Goal: Task Accomplishment & Management: Manage account settings

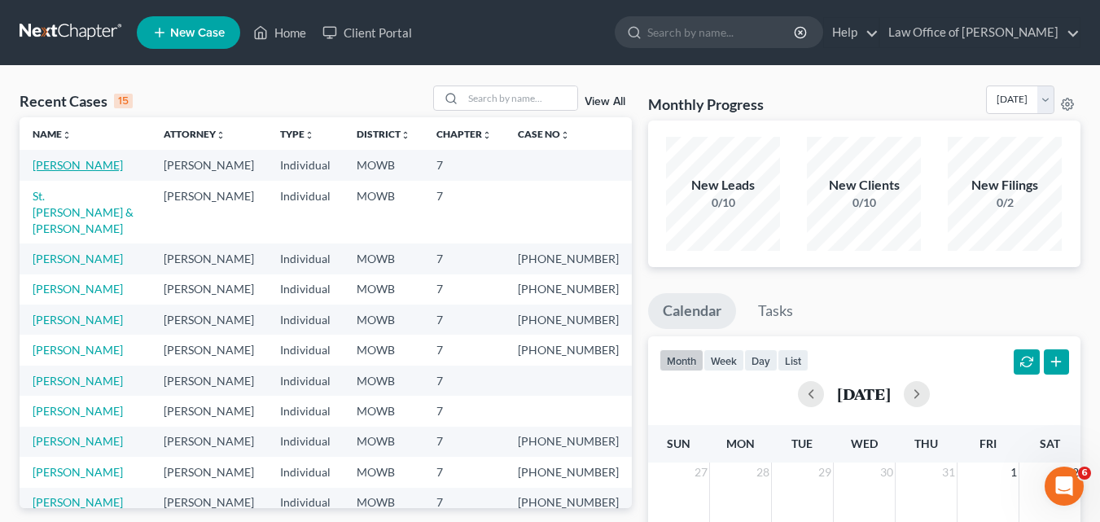
click at [68, 165] on link "[PERSON_NAME]" at bounding box center [78, 165] width 90 height 14
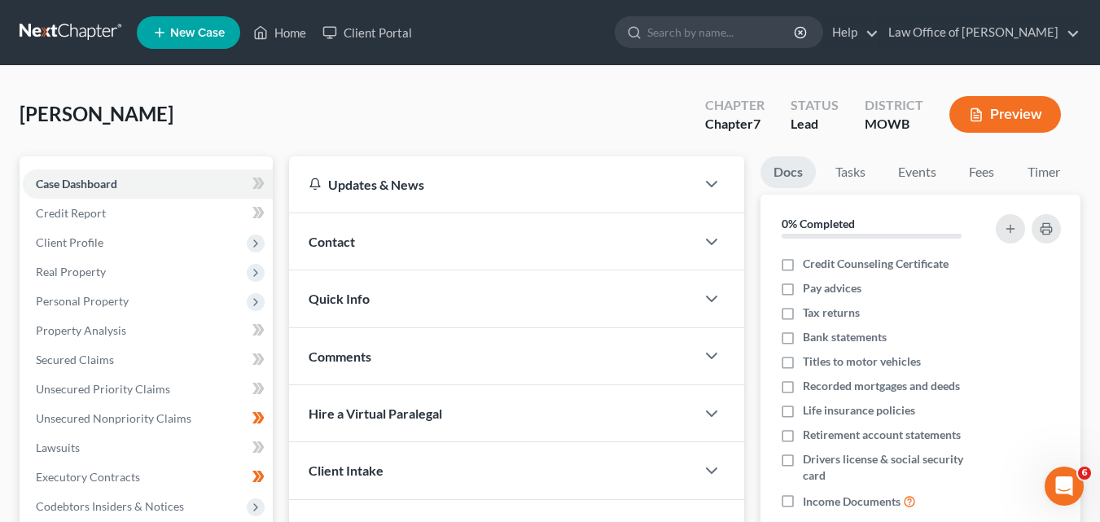
scroll to position [326, 0]
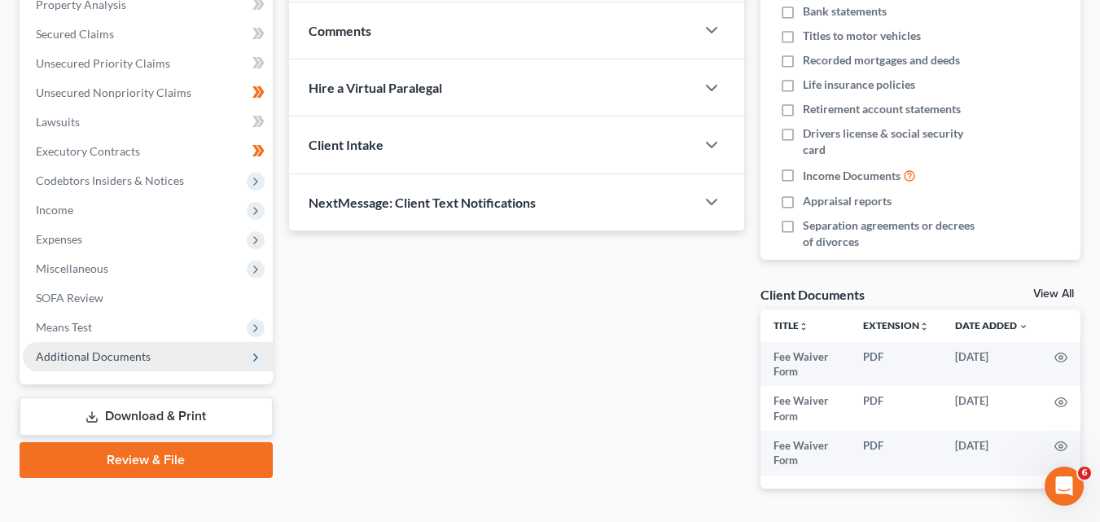
click at [163, 353] on span "Additional Documents" at bounding box center [148, 356] width 250 height 29
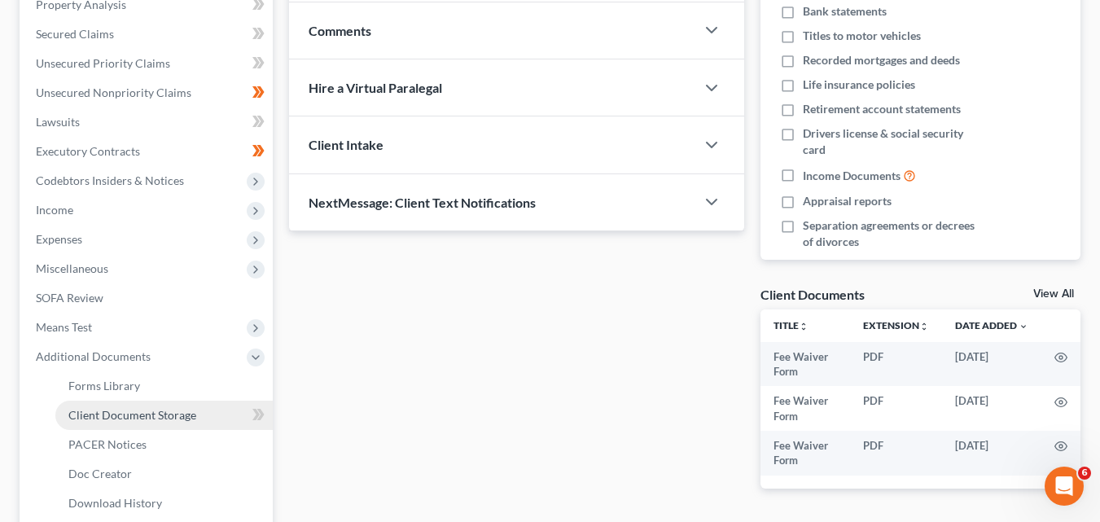
click at [169, 415] on span "Client Document Storage" at bounding box center [132, 415] width 128 height 14
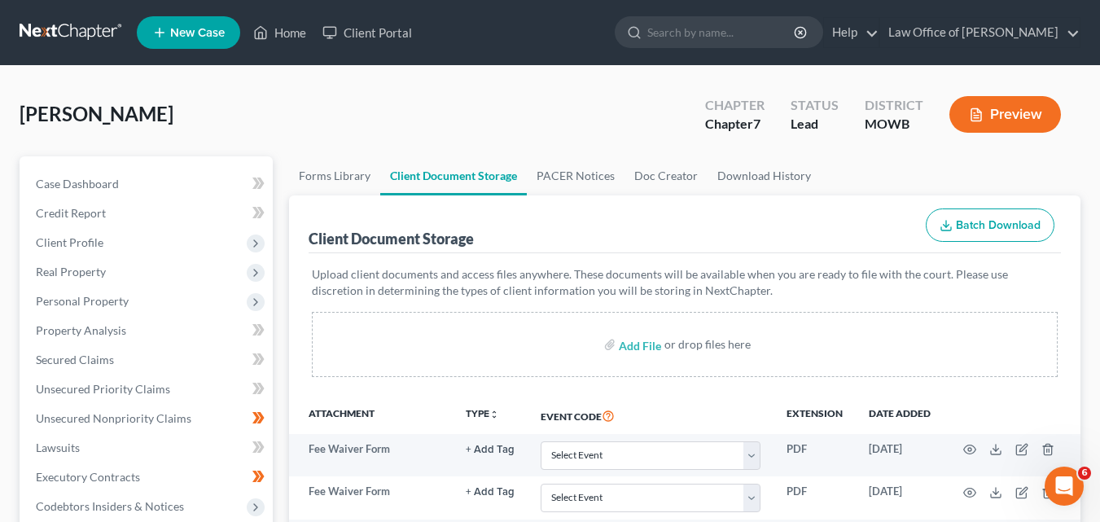
scroll to position [326, 0]
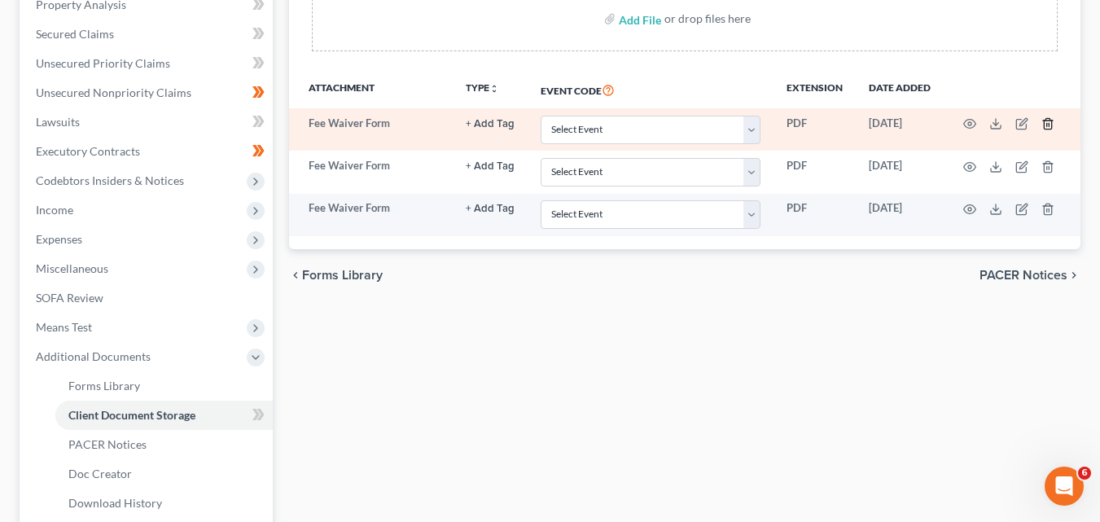
click at [1051, 122] on icon "button" at bounding box center [1048, 123] width 13 height 13
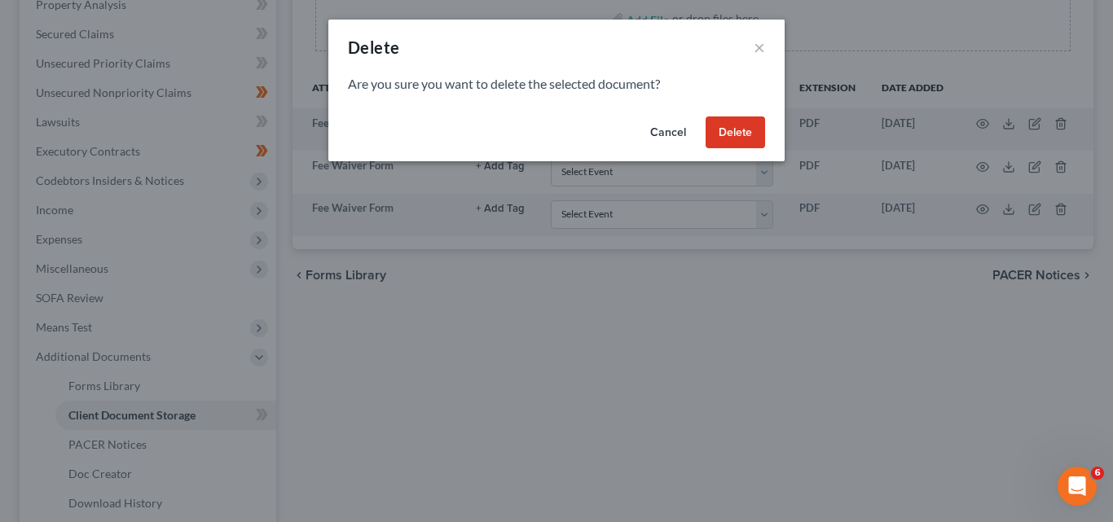
click at [745, 132] on button "Delete" at bounding box center [734, 132] width 59 height 33
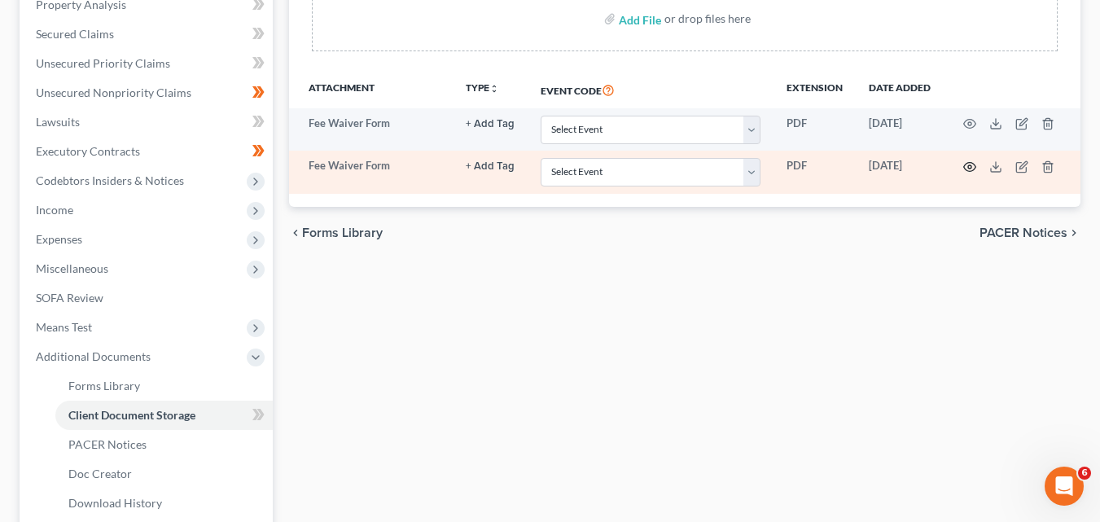
click at [970, 166] on icon "button" at bounding box center [969, 166] width 13 height 13
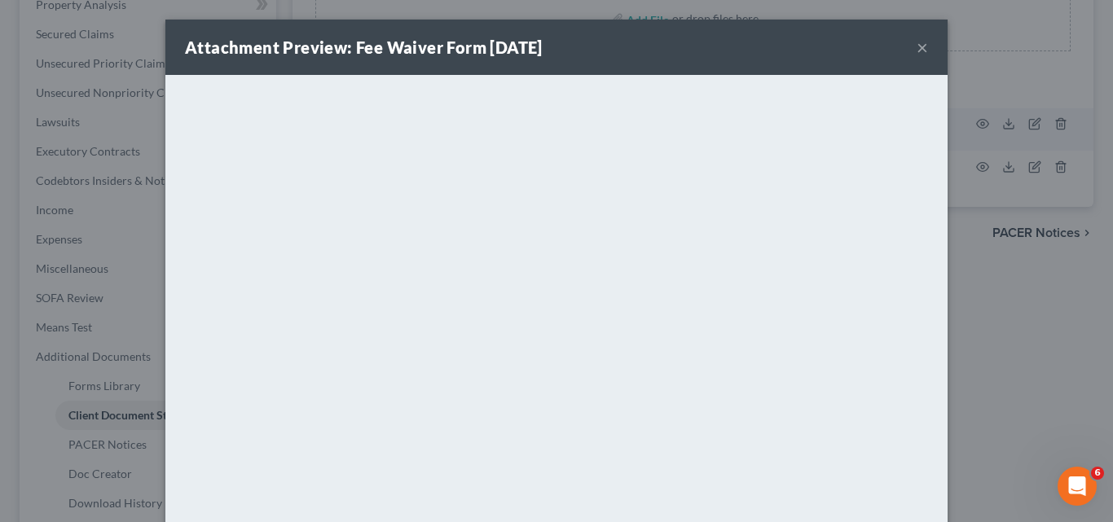
click at [916, 45] on button "×" at bounding box center [921, 47] width 11 height 20
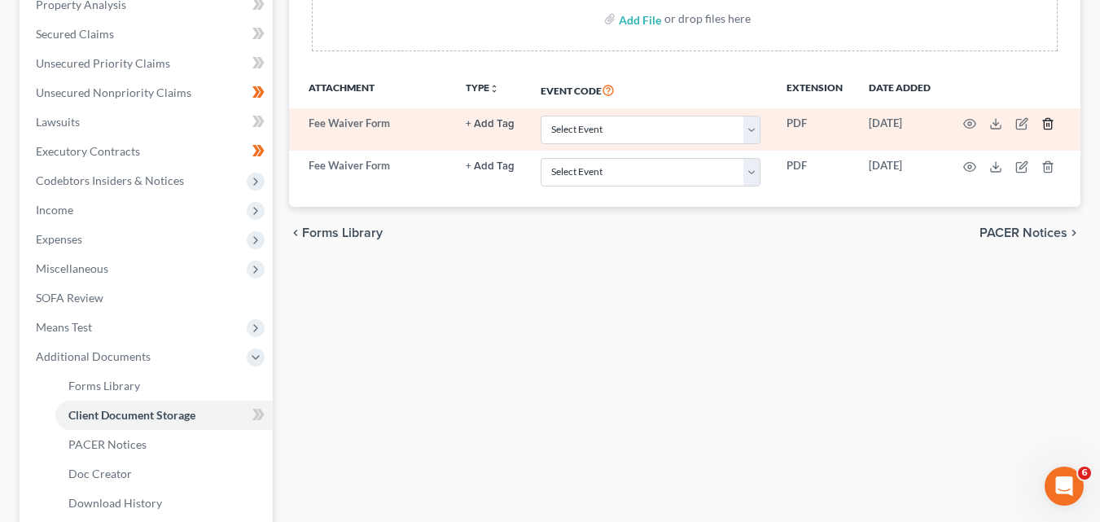
click at [1048, 125] on icon "button" at bounding box center [1048, 123] width 13 height 13
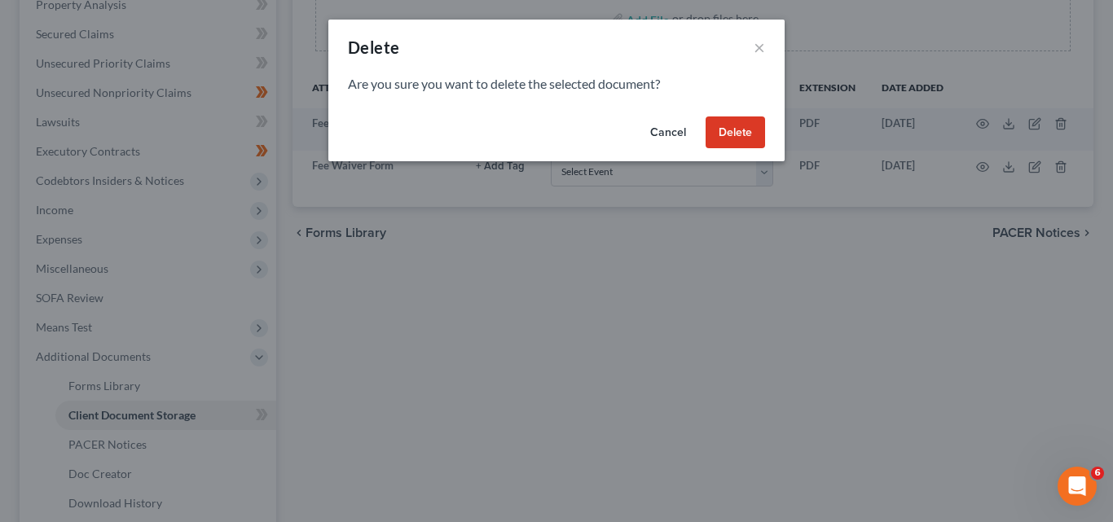
click at [743, 127] on button "Delete" at bounding box center [734, 132] width 59 height 33
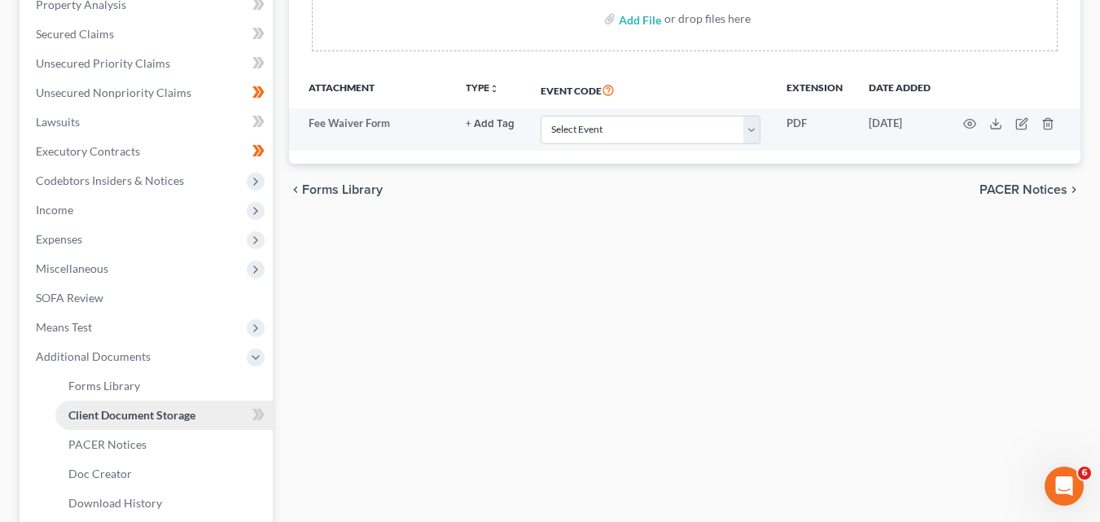
click at [146, 413] on span "Client Document Storage" at bounding box center [131, 415] width 127 height 14
click at [137, 386] on span "Forms Library" at bounding box center [104, 386] width 72 height 14
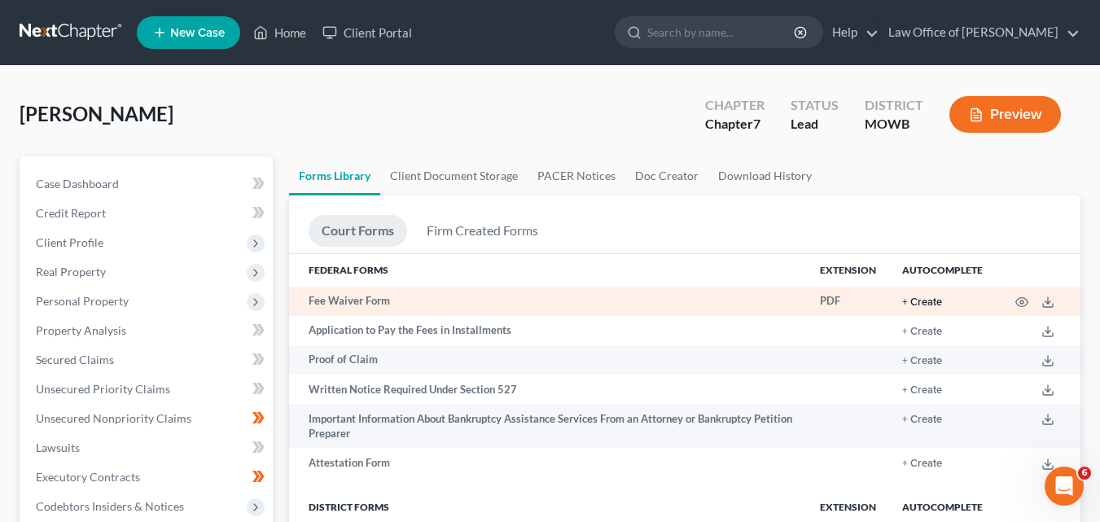
click at [928, 302] on button "+ Create" at bounding box center [922, 302] width 40 height 11
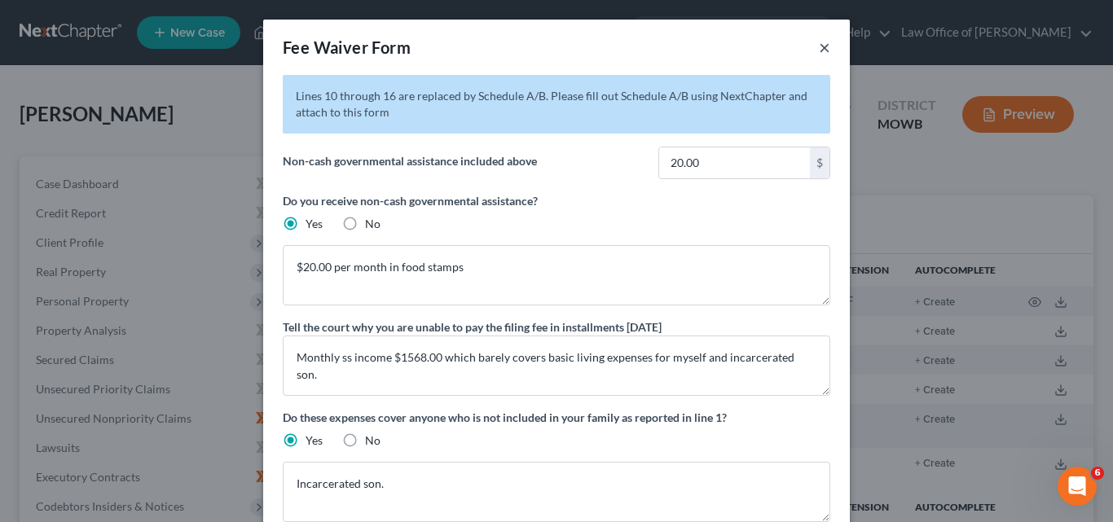
click at [819, 45] on button "×" at bounding box center [824, 47] width 11 height 20
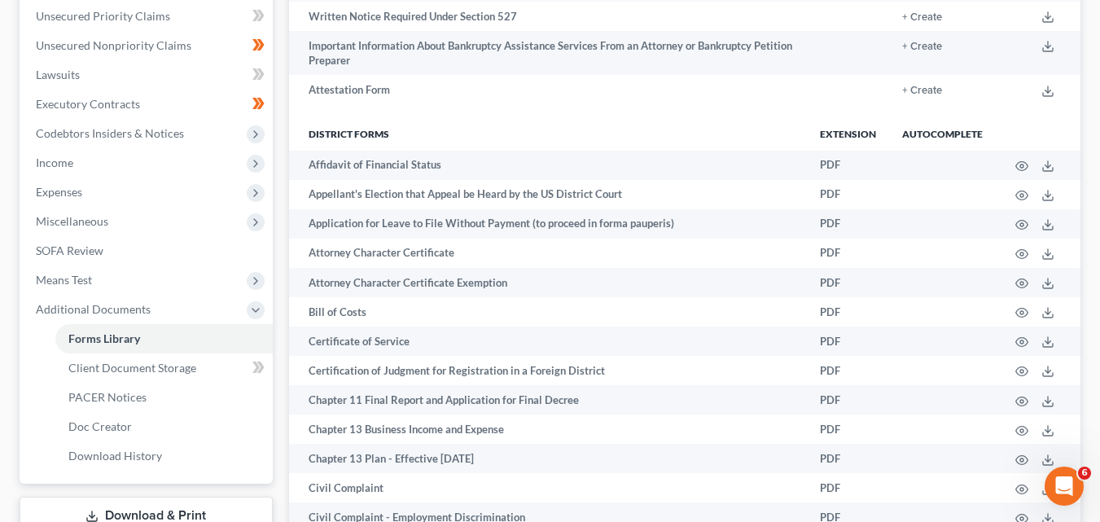
scroll to position [407, 0]
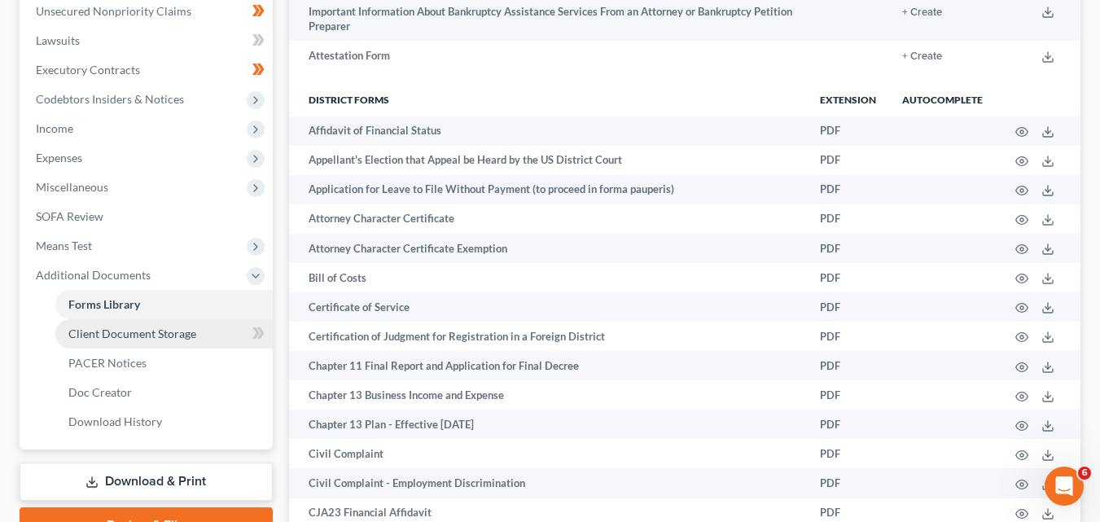
click at [156, 330] on span "Client Document Storage" at bounding box center [132, 334] width 128 height 14
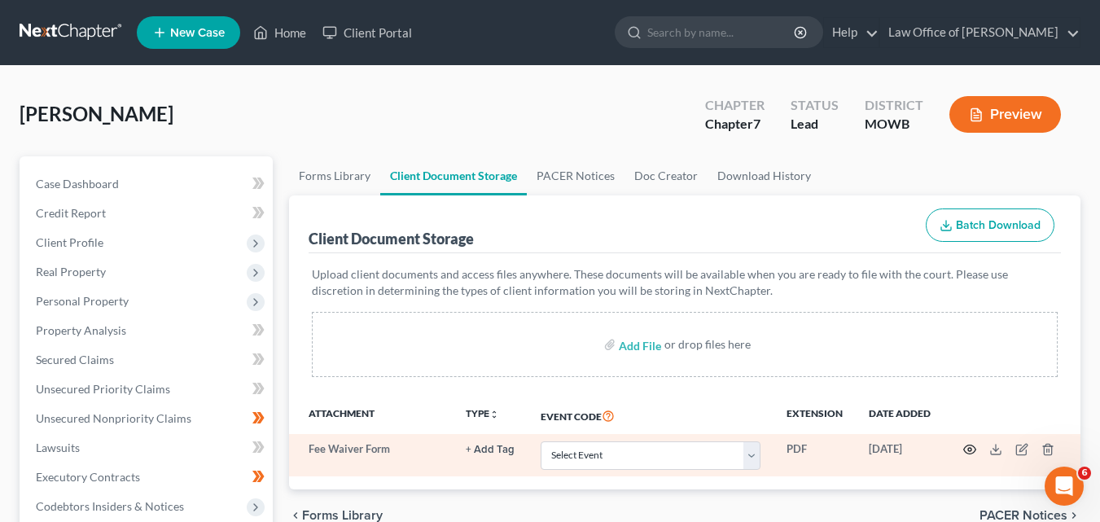
click at [972, 449] on circle "button" at bounding box center [969, 449] width 3 height 3
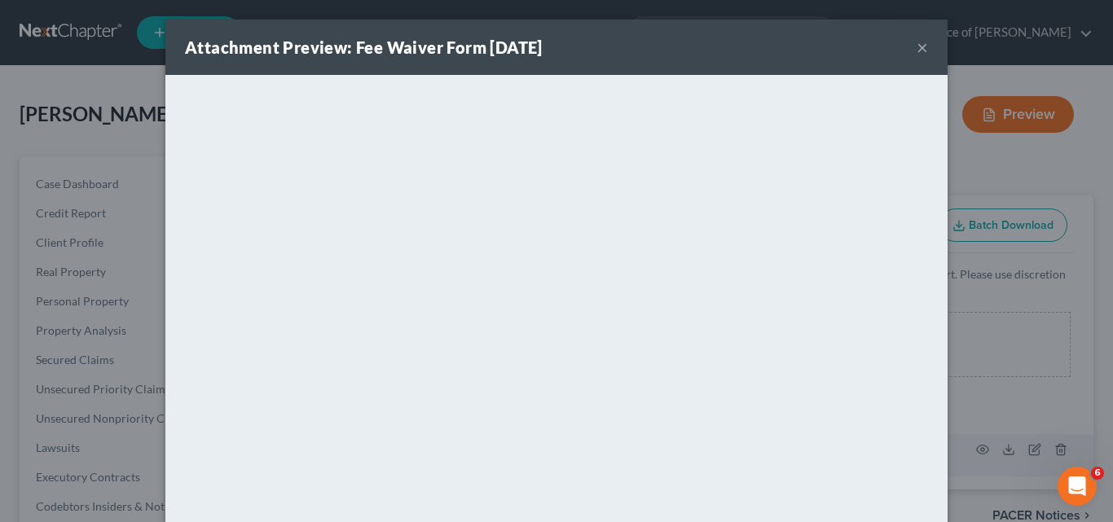
click at [916, 46] on button "×" at bounding box center [921, 47] width 11 height 20
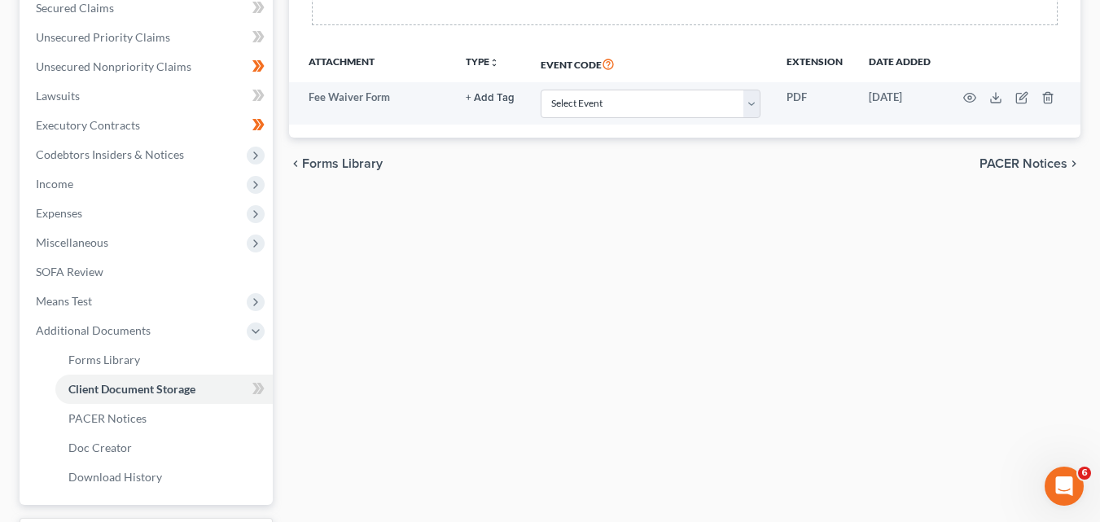
scroll to position [407, 0]
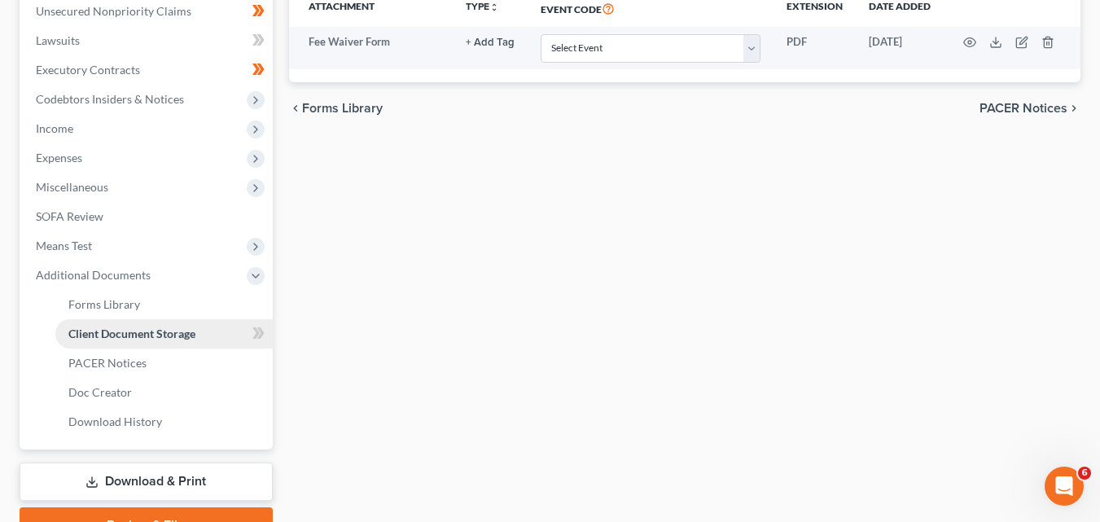
click at [150, 336] on span "Client Document Storage" at bounding box center [131, 334] width 127 height 14
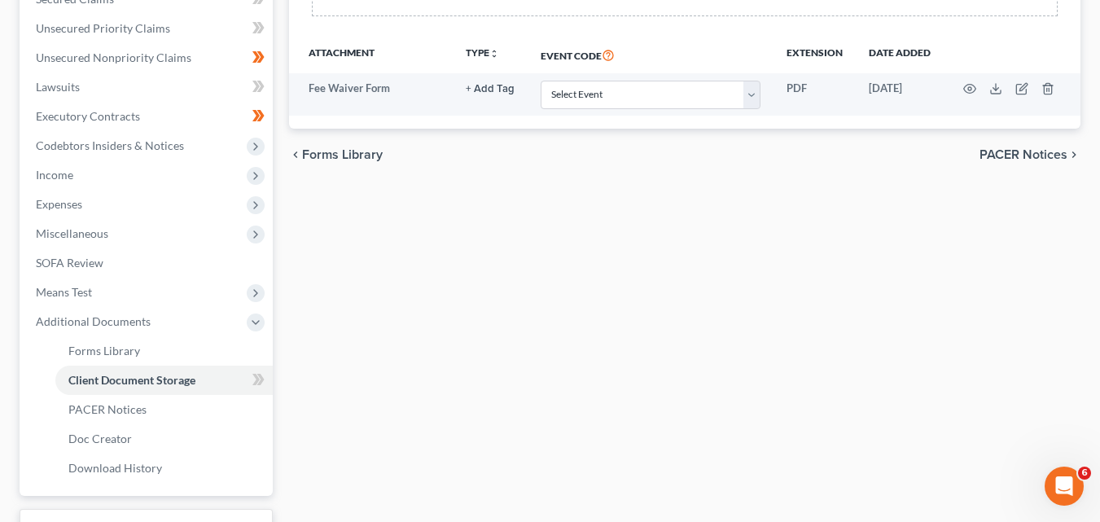
scroll to position [326, 0]
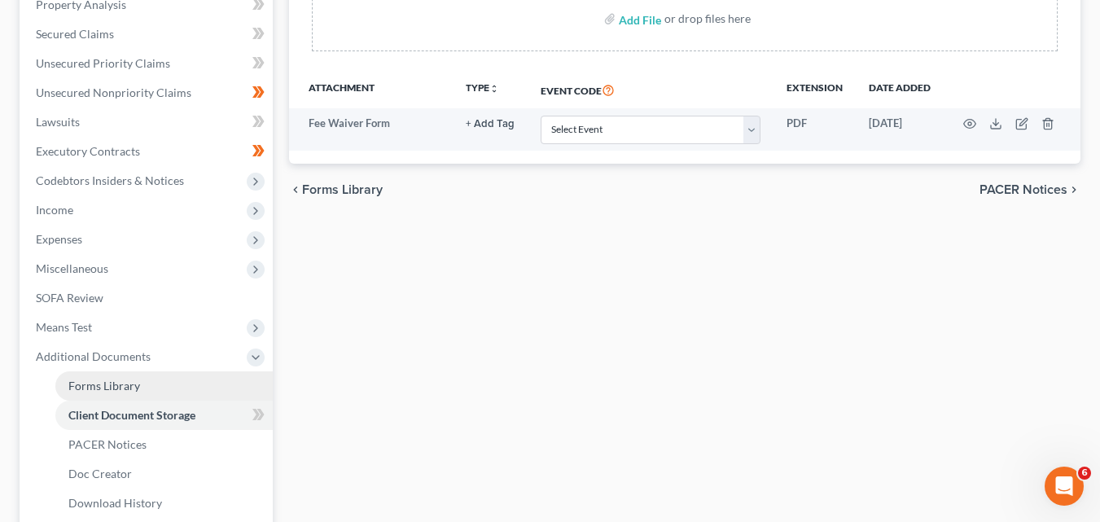
click at [80, 389] on span "Forms Library" at bounding box center [104, 386] width 72 height 14
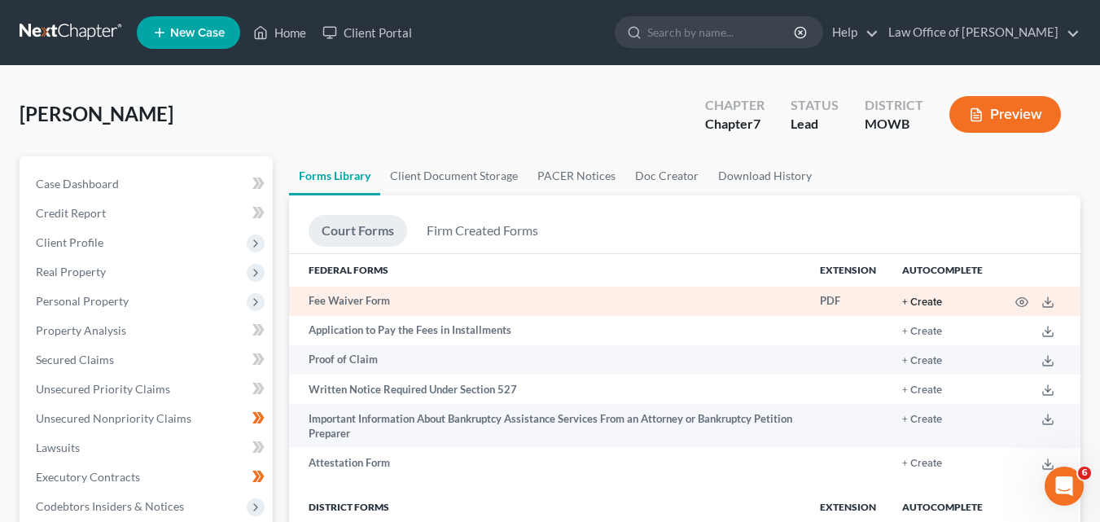
click at [911, 301] on button "+ Create" at bounding box center [922, 302] width 40 height 11
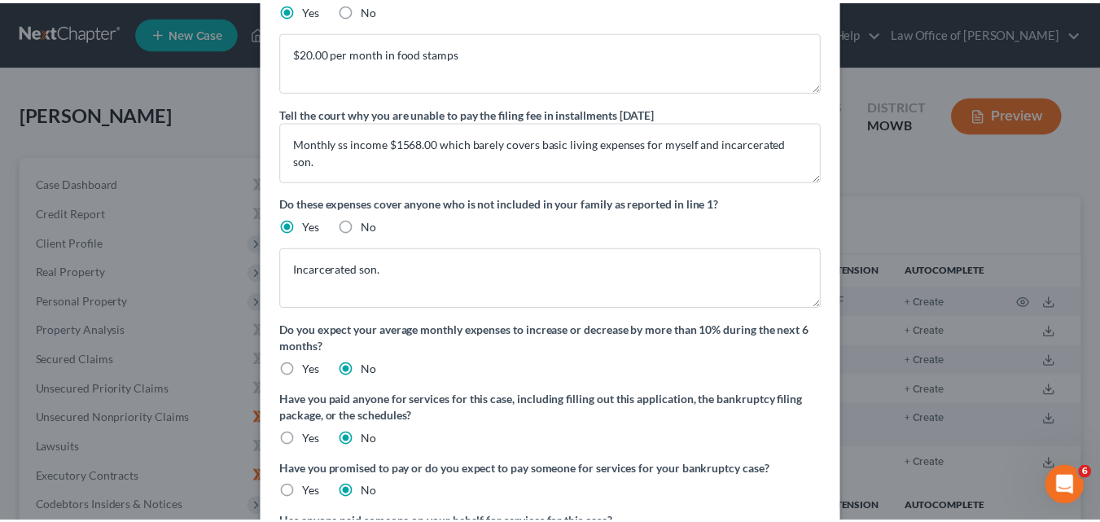
scroll to position [377, 0]
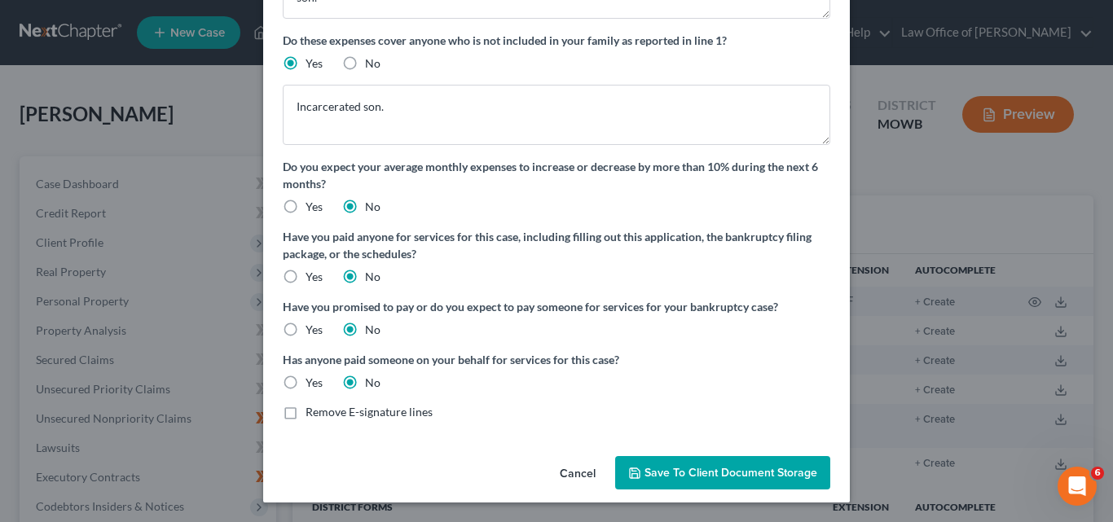
click at [575, 477] on button "Cancel" at bounding box center [577, 474] width 62 height 33
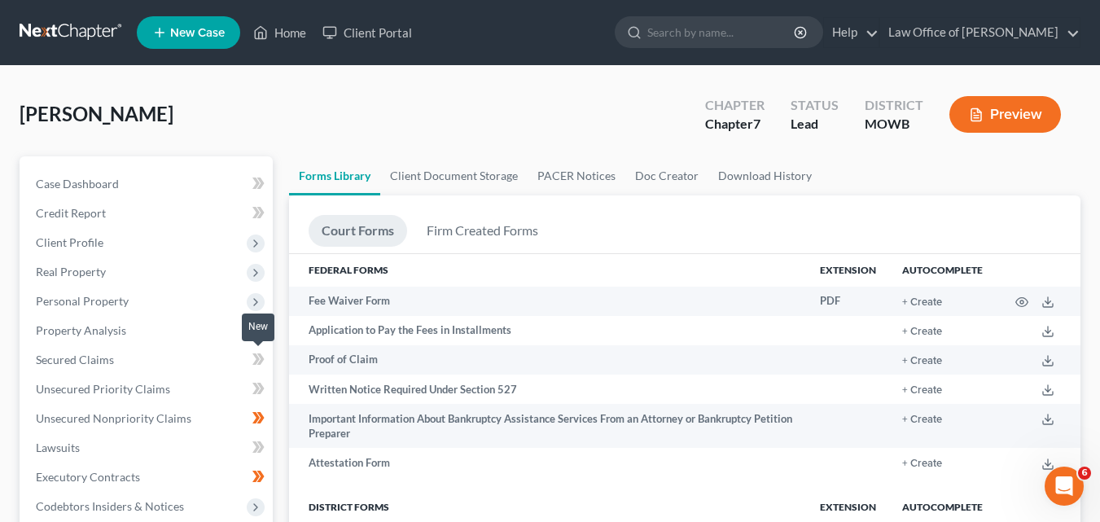
scroll to position [326, 0]
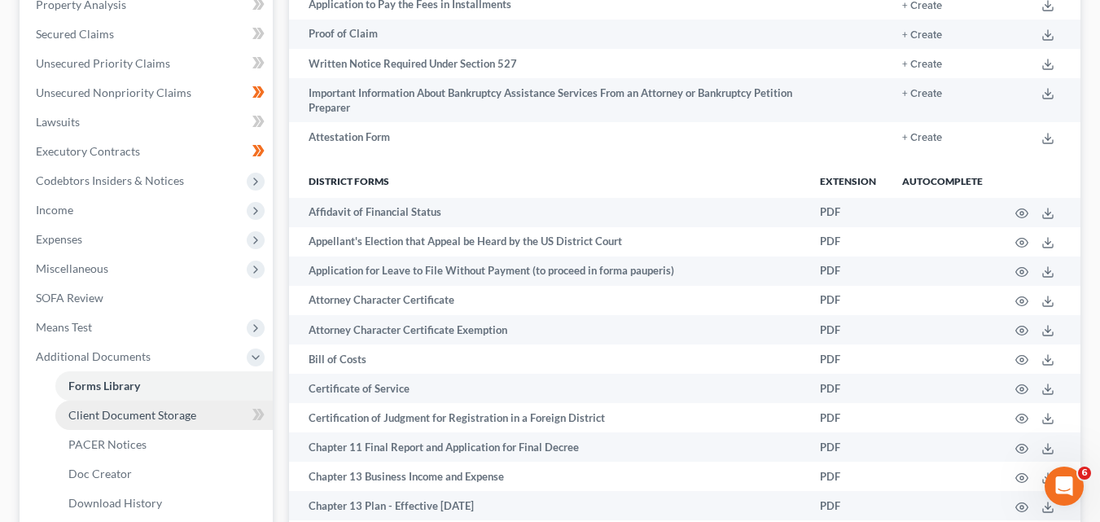
click at [176, 412] on span "Client Document Storage" at bounding box center [132, 415] width 128 height 14
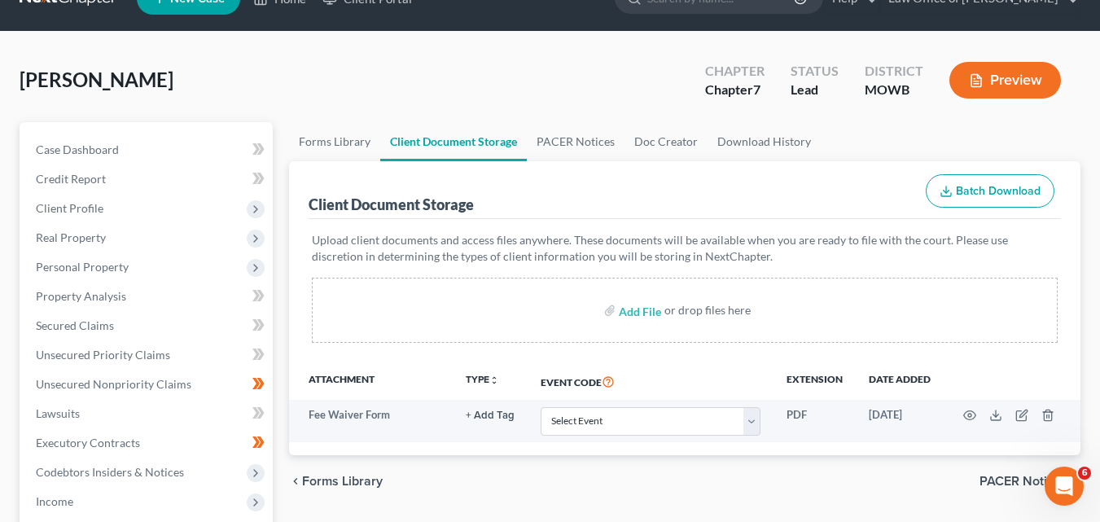
scroll to position [81, 0]
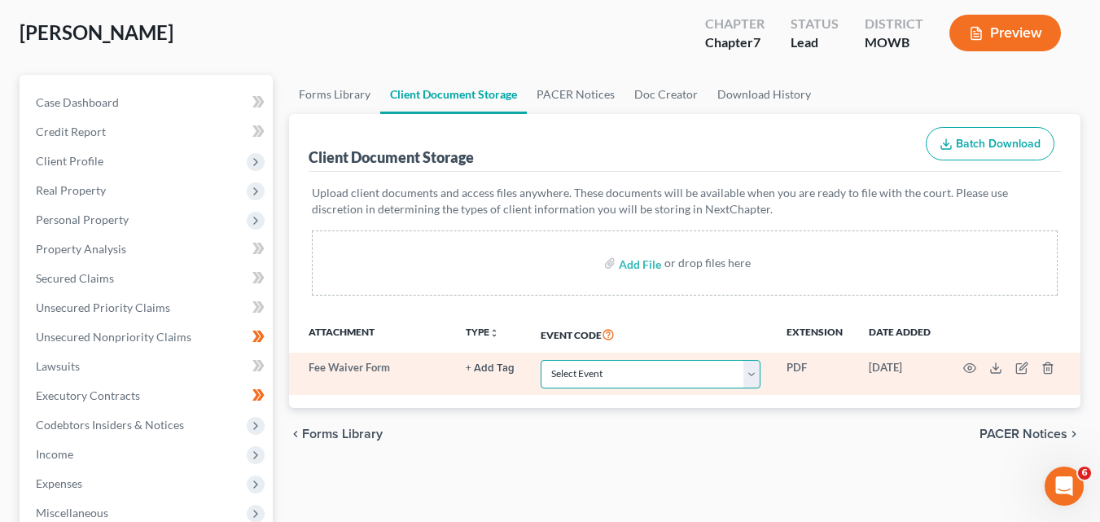
click at [754, 376] on select "Select Event 20 Largest Unsecured Creditors Affidavit re: NO Tax Returns Amende…" at bounding box center [651, 374] width 220 height 29
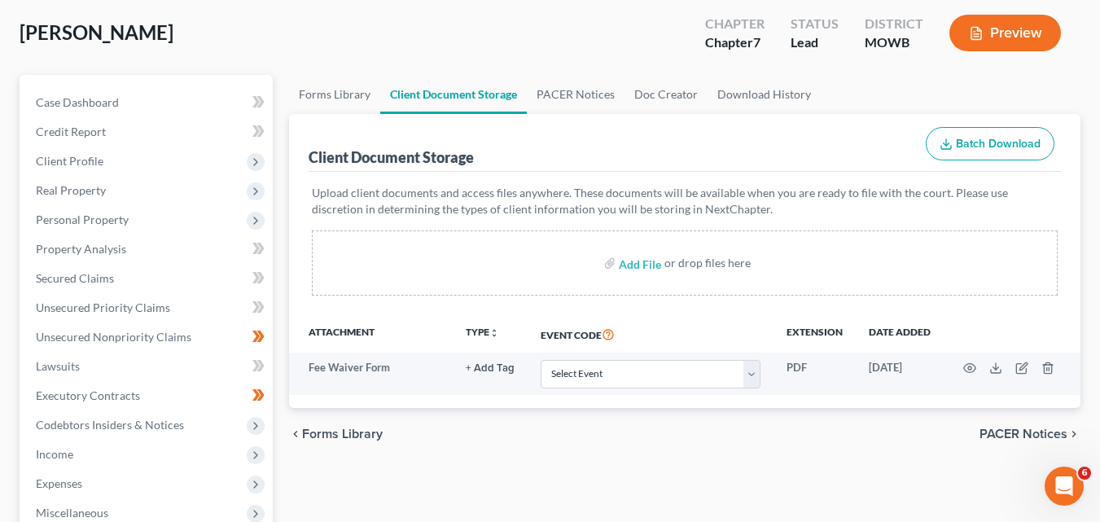
click at [395, 37] on div "[PERSON_NAME] Upgraded Chapter Chapter 7 Status Lead District [GEOGRAPHIC_DATA]…" at bounding box center [550, 39] width 1061 height 71
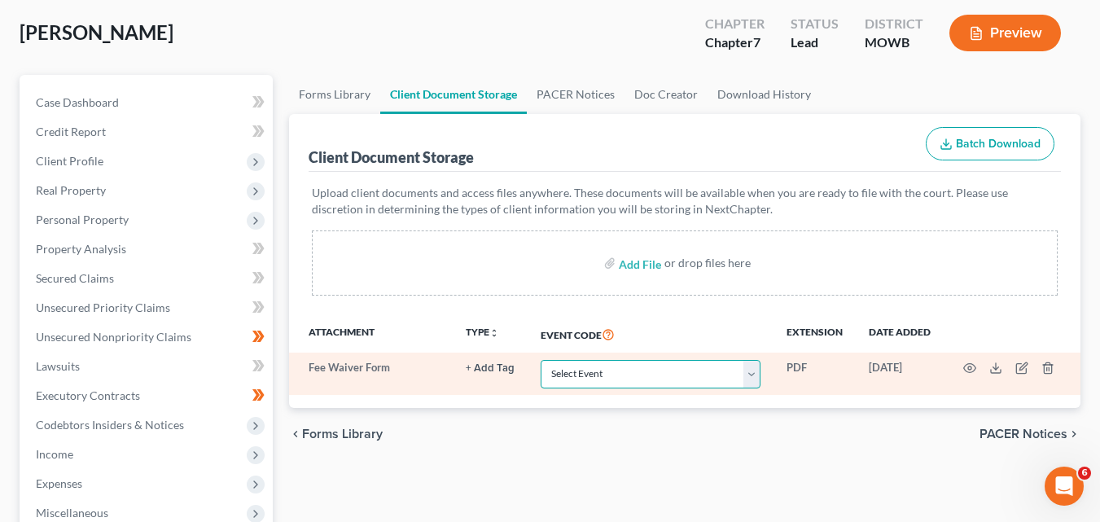
click at [753, 371] on select "Select Event 20 Largest Unsecured Creditors Affidavit re: NO Tax Returns Amende…" at bounding box center [651, 374] width 220 height 29
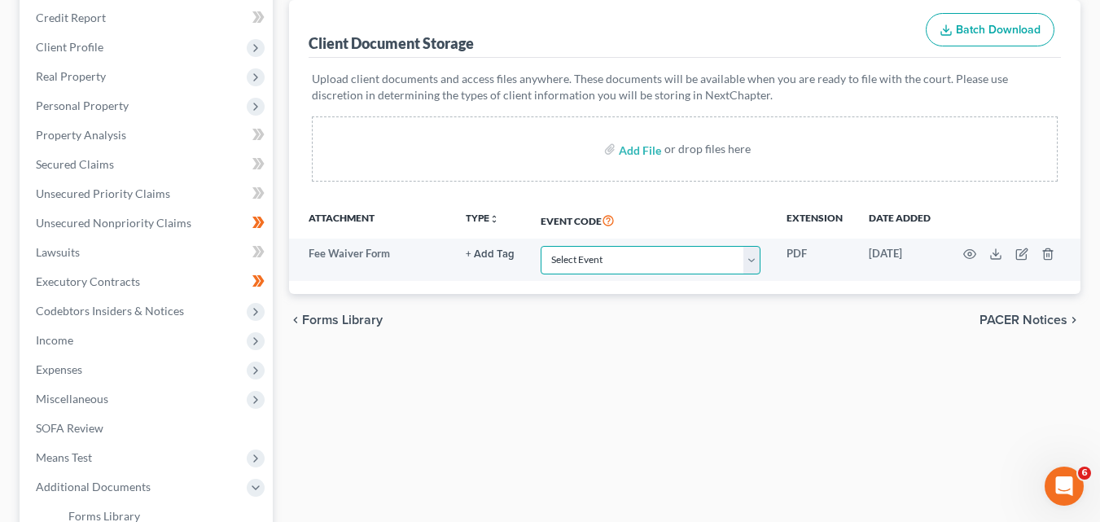
scroll to position [244, 0]
